Goal: Task Accomplishment & Management: Manage account settings

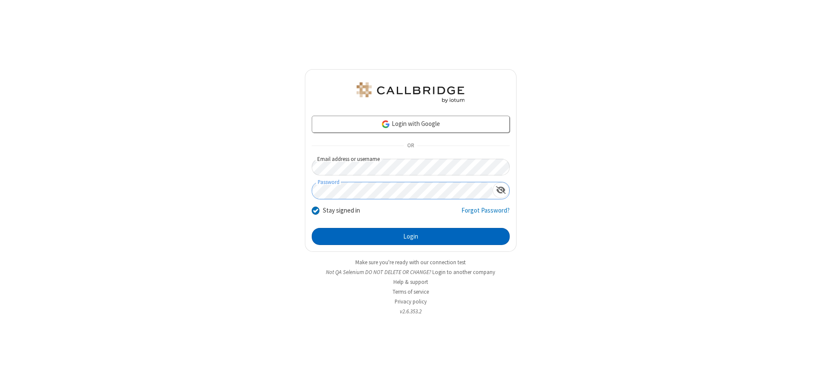
click at [410, 237] on button "Login" at bounding box center [411, 236] width 198 height 17
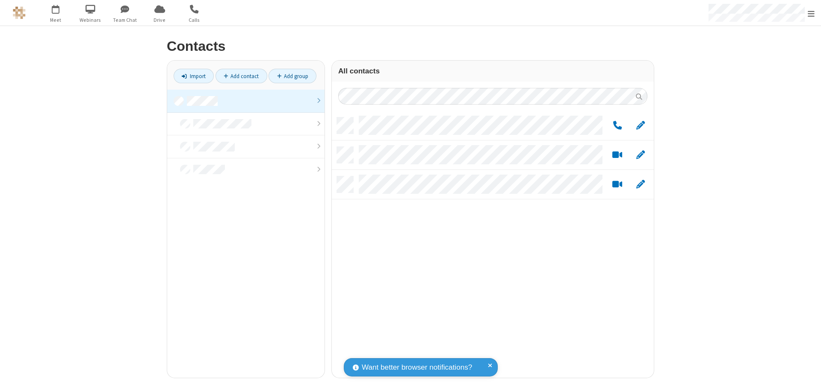
scroll to position [261, 315]
click at [246, 101] on link at bounding box center [245, 101] width 157 height 23
click at [640, 125] on span "Edit" at bounding box center [640, 126] width 9 height 11
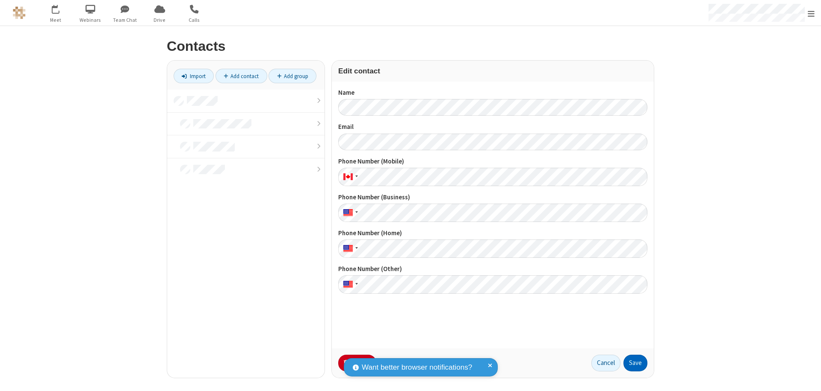
click at [635, 363] on button "Save" at bounding box center [635, 363] width 24 height 17
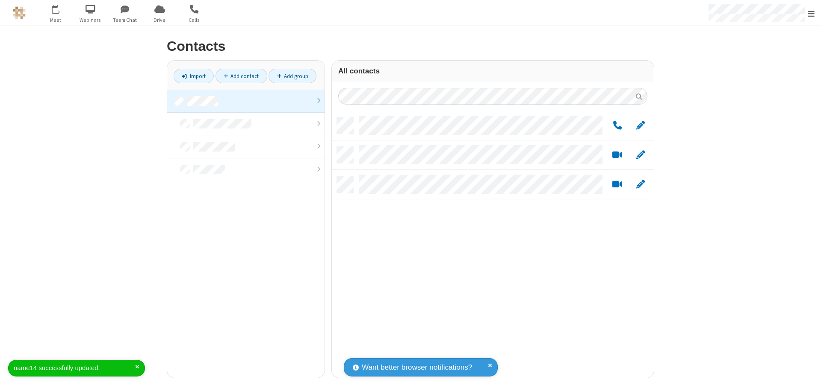
scroll to position [261, 315]
